Goal: Information Seeking & Learning: Learn about a topic

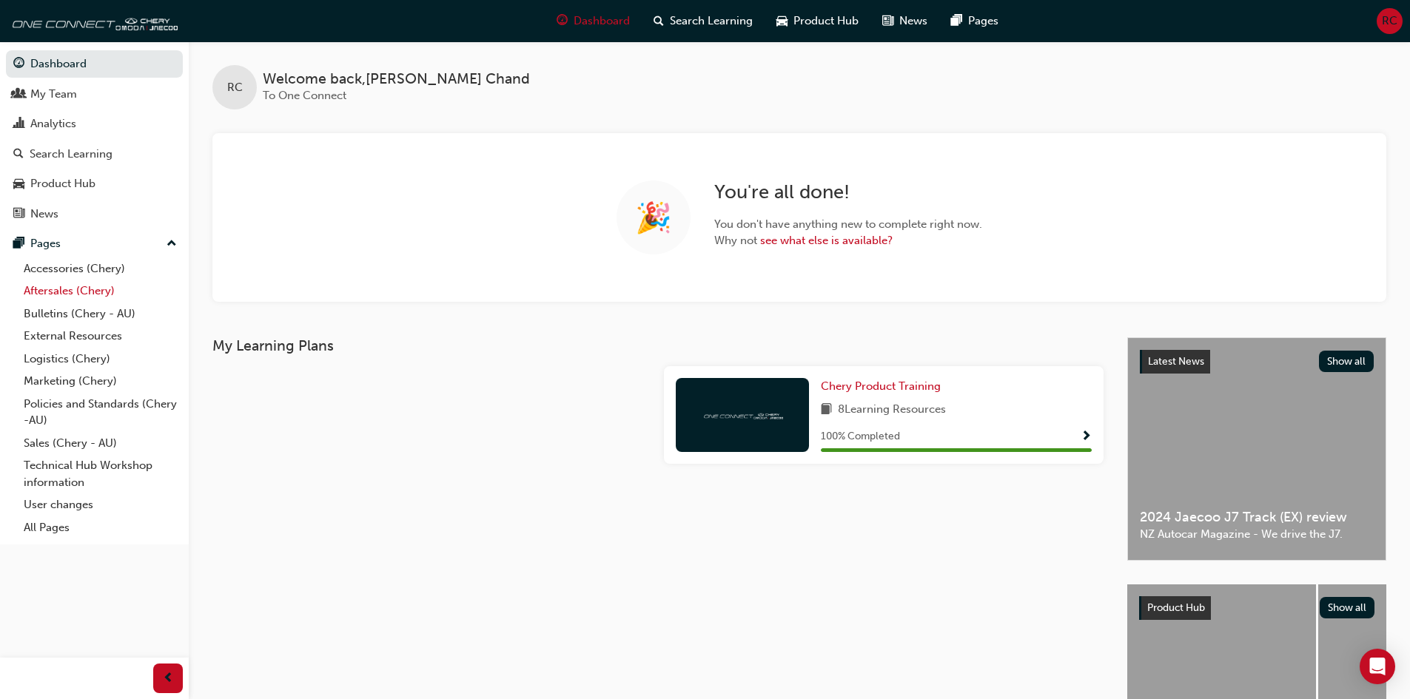
click at [82, 291] on link "Aftersales (Chery)" at bounding box center [100, 291] width 165 height 23
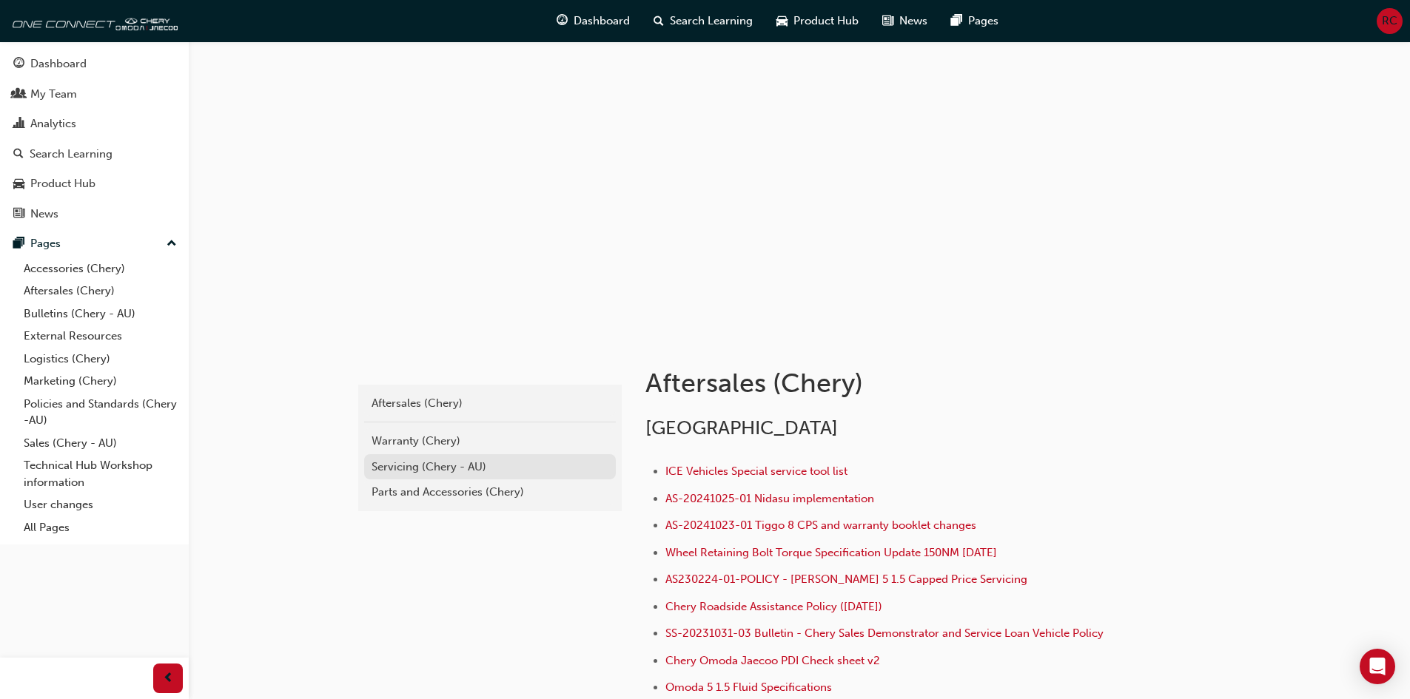
click at [454, 460] on div "Servicing (Chery - AU)" at bounding box center [489, 467] width 237 height 17
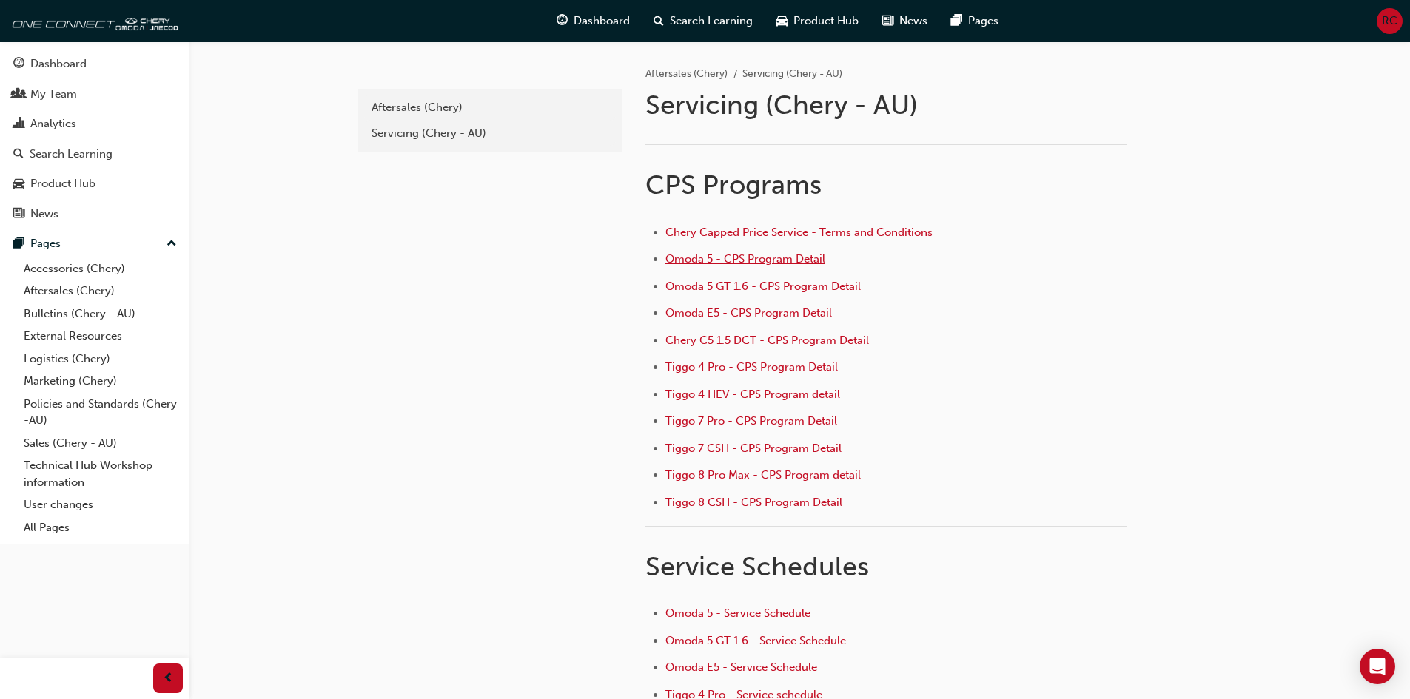
click at [758, 254] on span "Omoda 5 - CPS Program Detail" at bounding box center [745, 258] width 160 height 13
click at [704, 317] on span "Omoda E5 - CPS Program Detail" at bounding box center [748, 312] width 166 height 13
click at [718, 313] on span "Omoda E5 - CPS Program Detail" at bounding box center [748, 312] width 166 height 13
